Goal: Information Seeking & Learning: Understand process/instructions

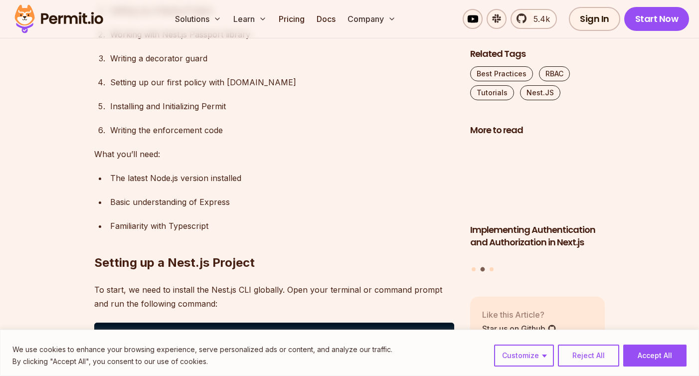
scroll to position [766, 0]
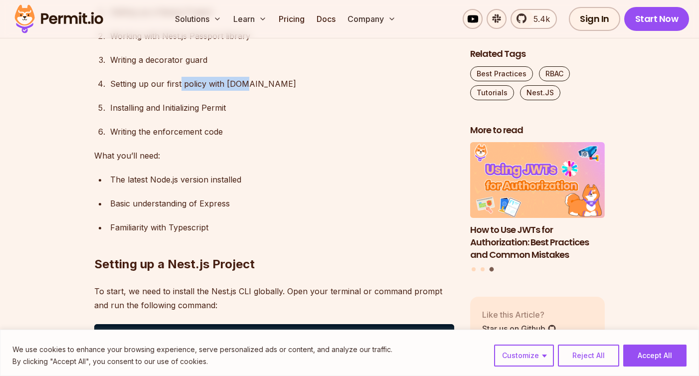
drag, startPoint x: 179, startPoint y: 84, endPoint x: 243, endPoint y: 84, distance: 64.3
click at [243, 84] on div "Setting up our first policy with [DOMAIN_NAME]" at bounding box center [282, 84] width 344 height 14
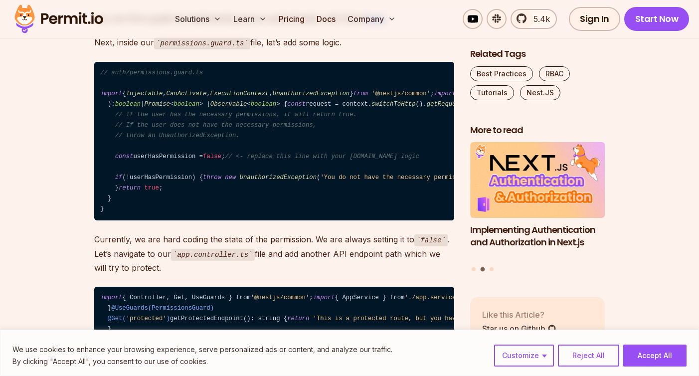
scroll to position [2218, 0]
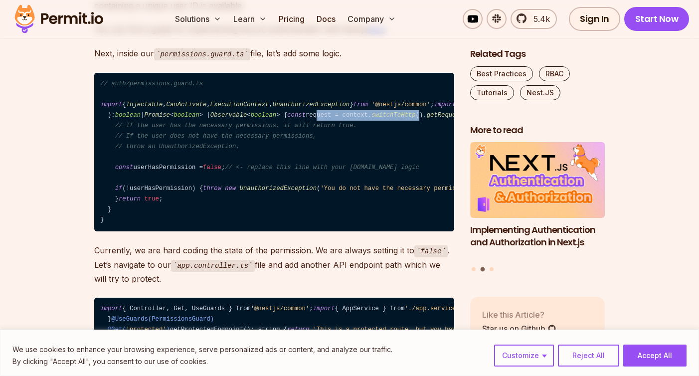
drag, startPoint x: 144, startPoint y: 189, endPoint x: 249, endPoint y: 189, distance: 105.2
click at [249, 189] on code "// auth/permissions.guard.ts import { Injectable , CanActivate , ExecutionConte…" at bounding box center [274, 152] width 360 height 159
click at [201, 232] on code "// auth/permissions.guard.ts import { Injectable , CanActivate , ExecutionConte…" at bounding box center [274, 152] width 360 height 159
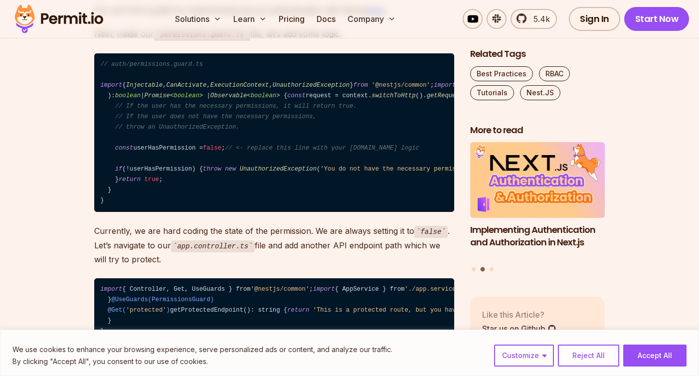
scroll to position [2245, 0]
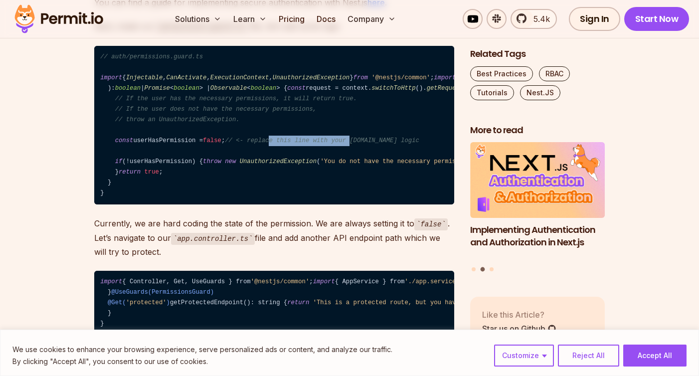
drag, startPoint x: 279, startPoint y: 235, endPoint x: 362, endPoint y: 235, distance: 82.8
click at [362, 144] on span "// <- replace this line with your [DOMAIN_NAME] logic" at bounding box center [322, 140] width 194 height 7
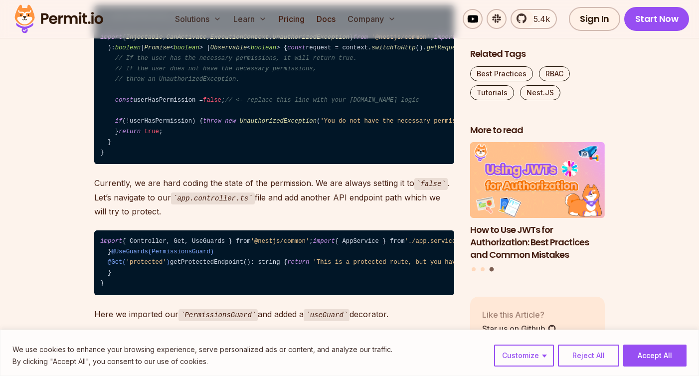
scroll to position [2322, 0]
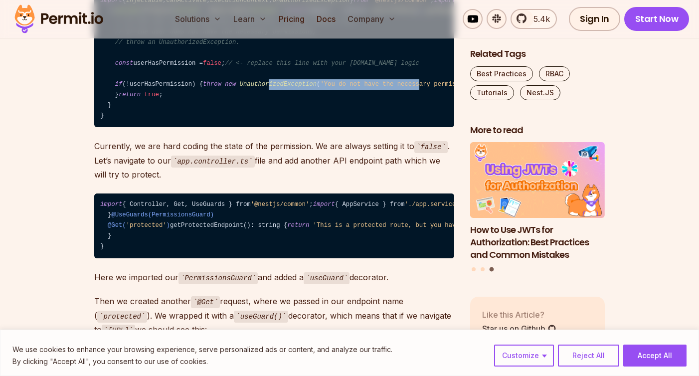
drag, startPoint x: 187, startPoint y: 185, endPoint x: 348, endPoint y: 185, distance: 160.6
click at [345, 128] on code "// auth/permissions.guard.ts import { Injectable , CanActivate , ExecutionConte…" at bounding box center [274, 48] width 360 height 159
click at [348, 88] on span "'You do not have the necessary permissions.'" at bounding box center [400, 84] width 161 height 7
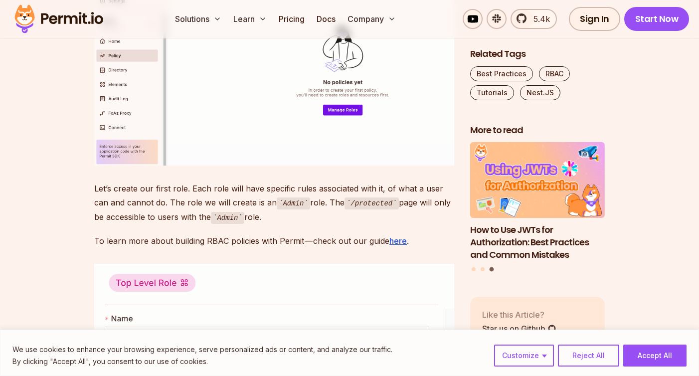
scroll to position [3437, 0]
